Goal: Transaction & Acquisition: Purchase product/service

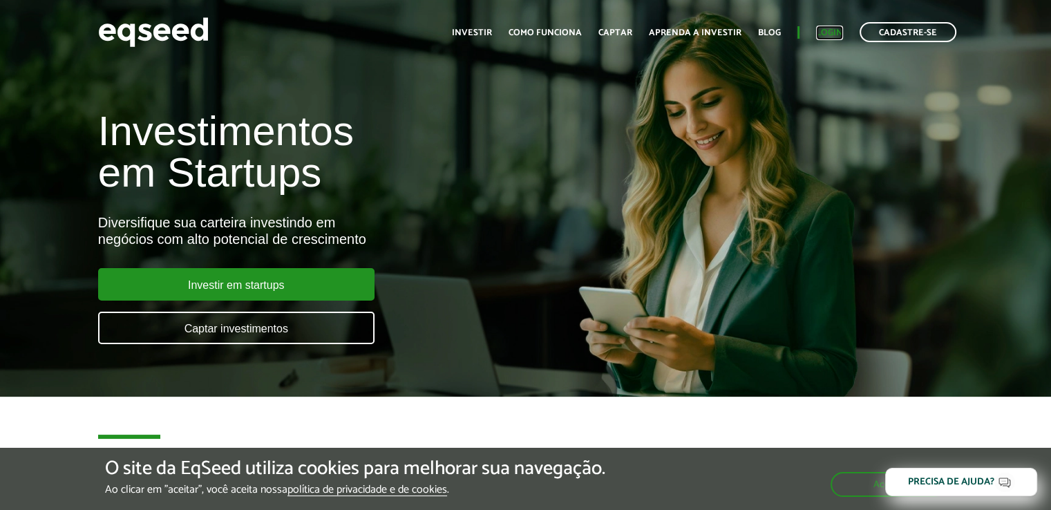
click at [833, 30] on link "Login" at bounding box center [829, 32] width 27 height 9
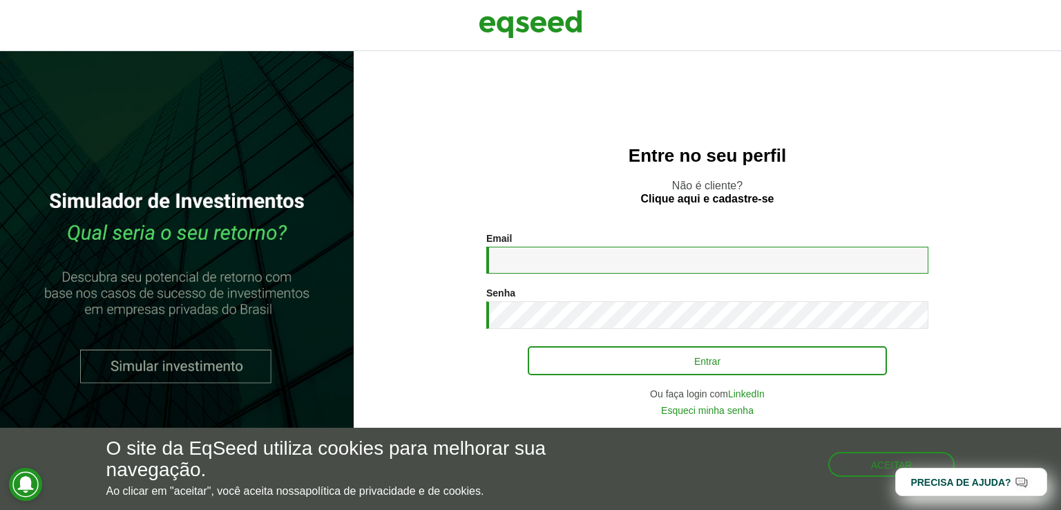
type input "**********"
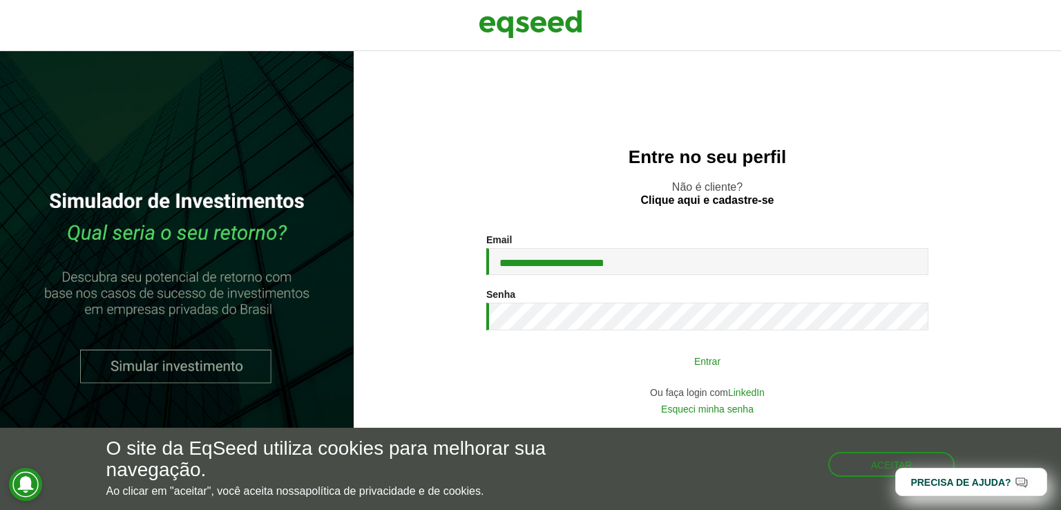
click at [697, 359] on button "Entrar" at bounding box center [707, 361] width 359 height 26
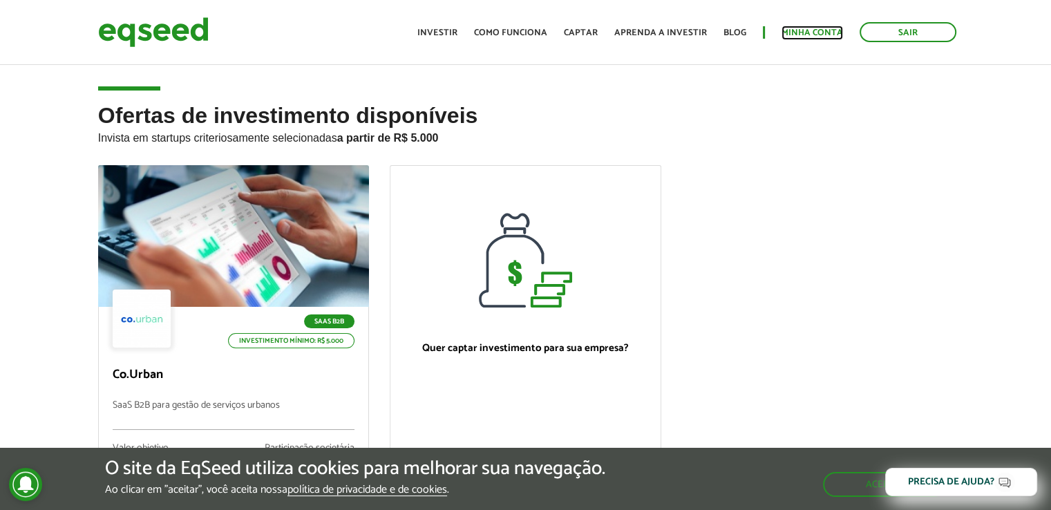
click at [813, 32] on link "Minha conta" at bounding box center [813, 32] width 62 height 9
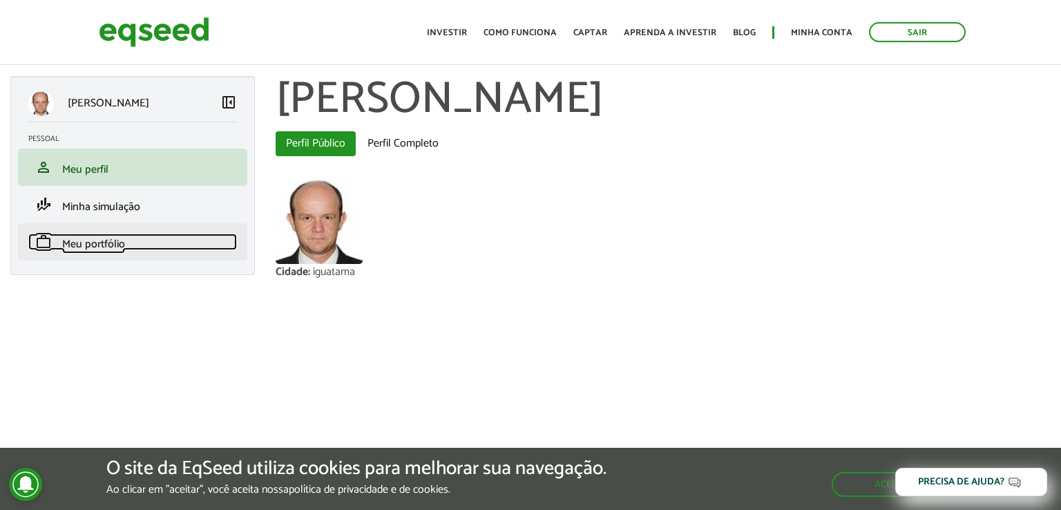
click at [84, 244] on span "Meu portfólio" at bounding box center [93, 244] width 63 height 19
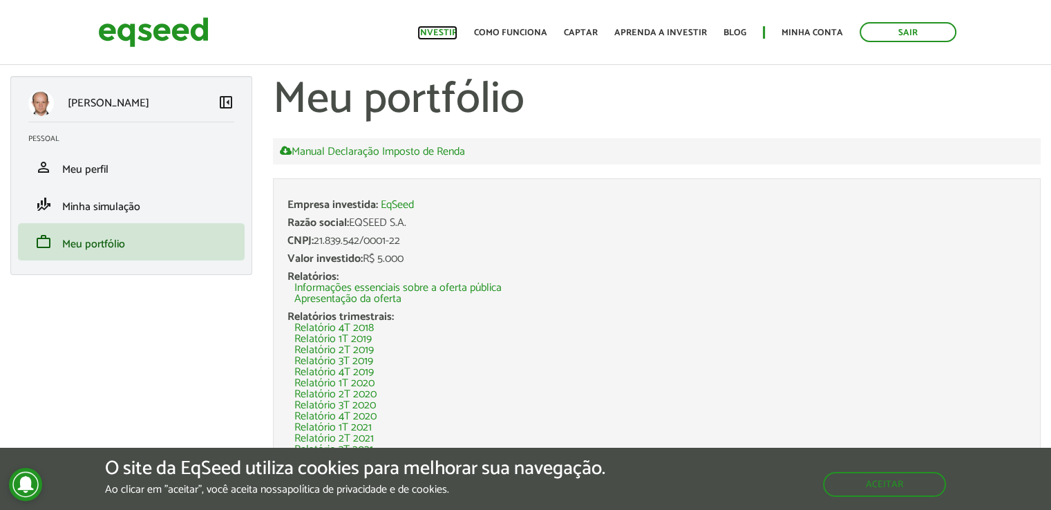
click at [440, 28] on link "Investir" at bounding box center [437, 32] width 40 height 9
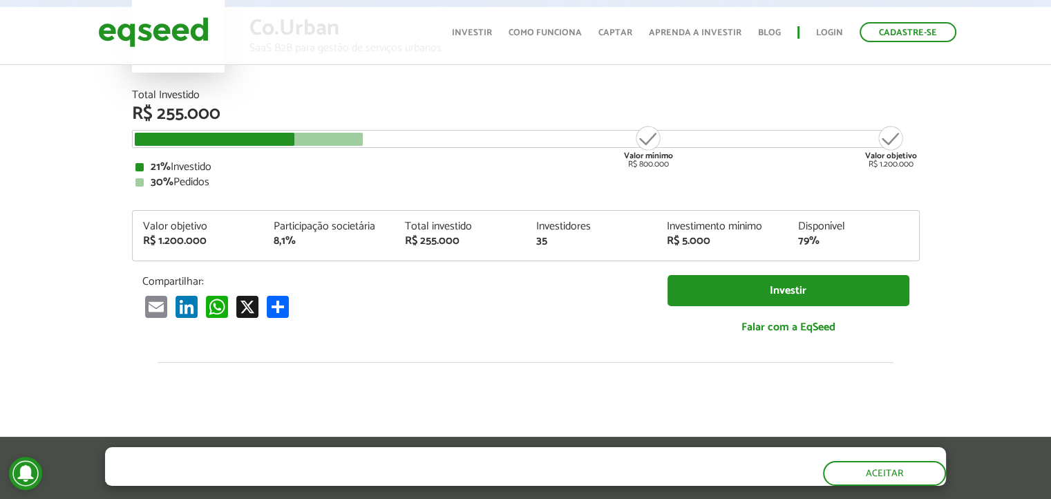
scroll to position [207, 0]
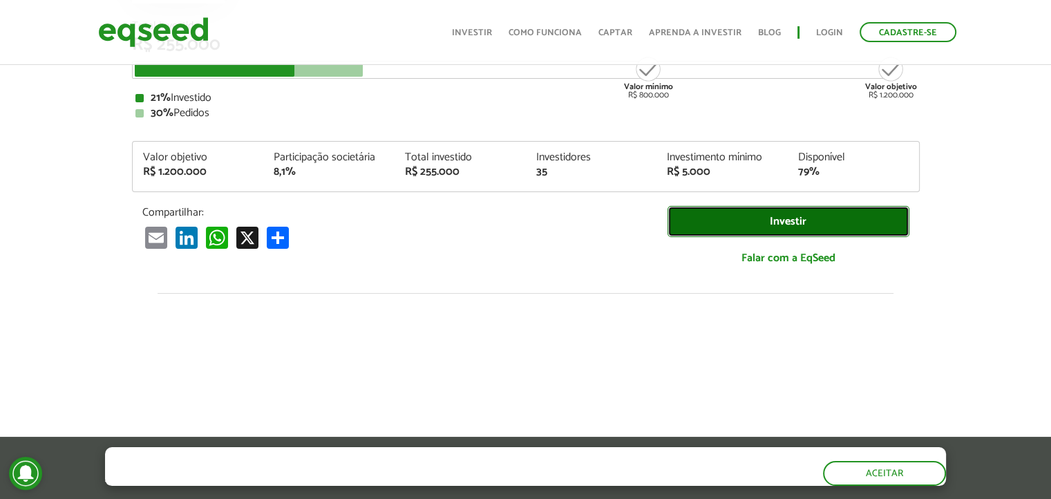
click at [791, 218] on link "Investir" at bounding box center [789, 221] width 242 height 31
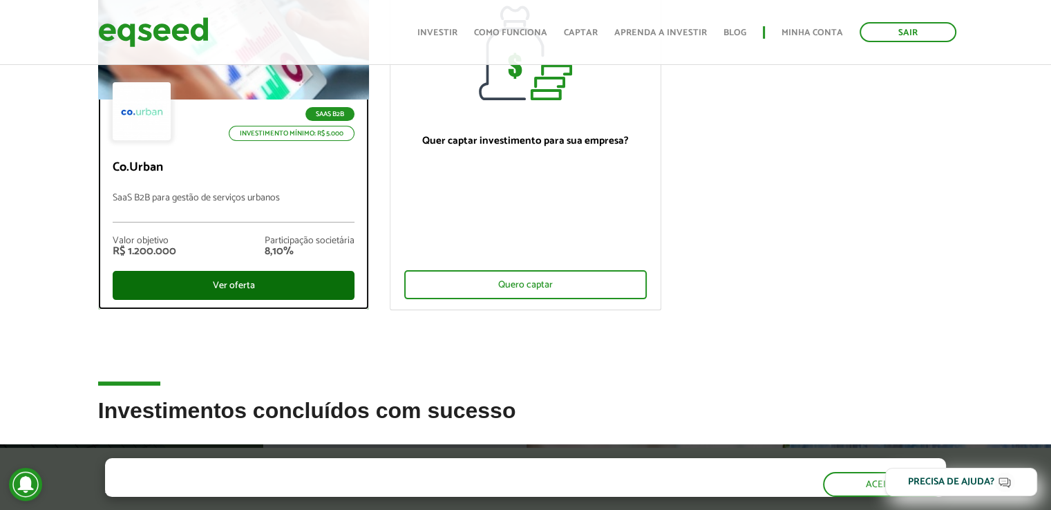
click at [235, 285] on div "Ver oferta" at bounding box center [234, 285] width 243 height 29
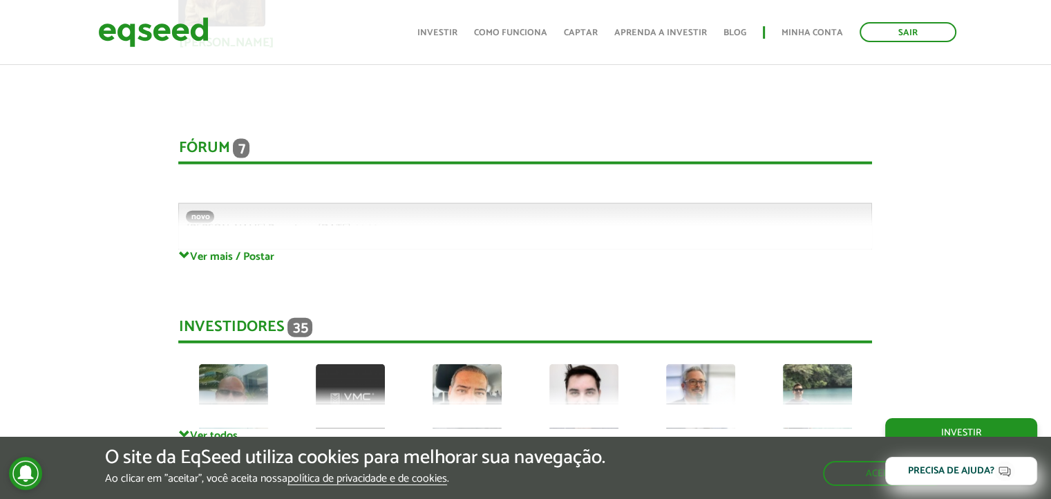
scroll to position [3386, 0]
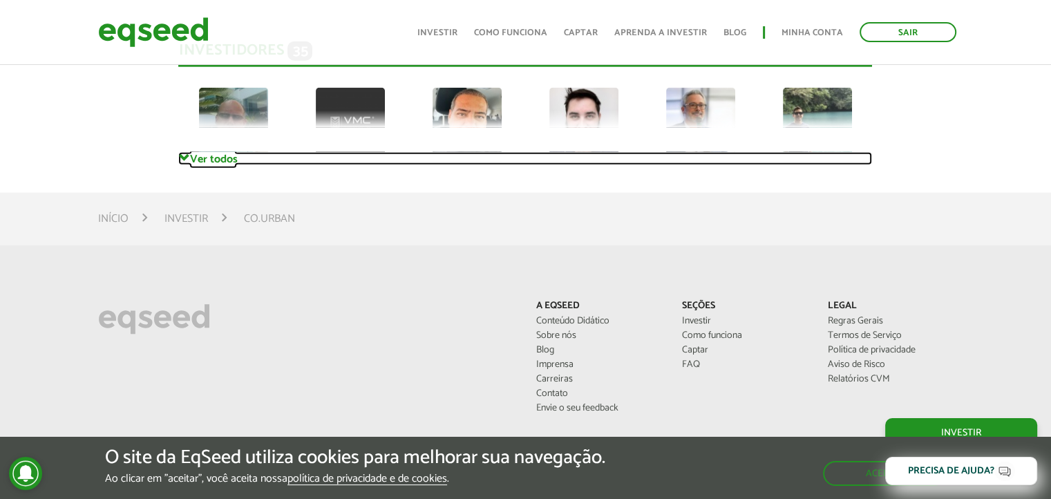
click at [201, 161] on link "Ver todos" at bounding box center [525, 158] width 694 height 13
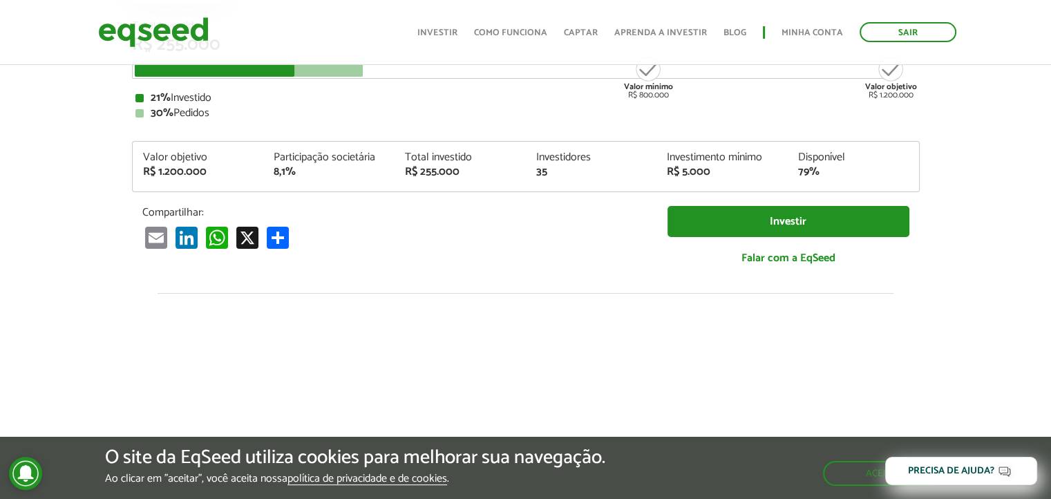
scroll to position [0, 0]
